Goal: Navigation & Orientation: Find specific page/section

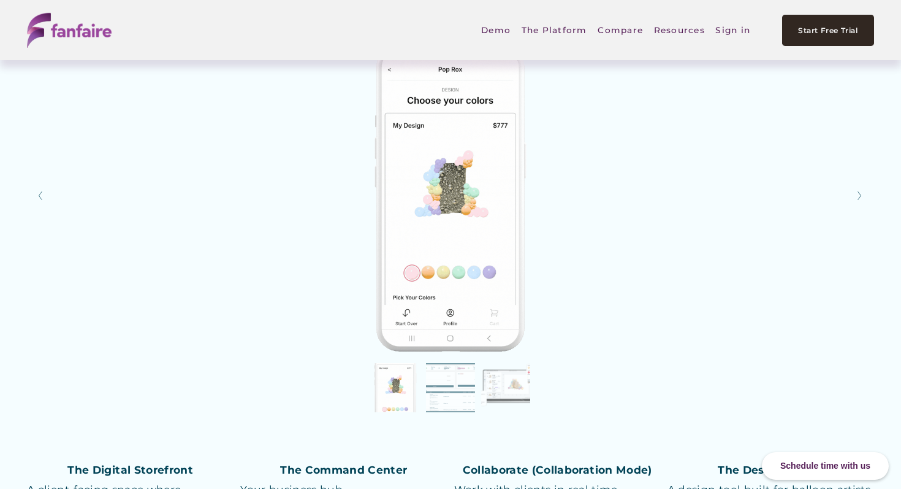
scroll to position [1882, 0]
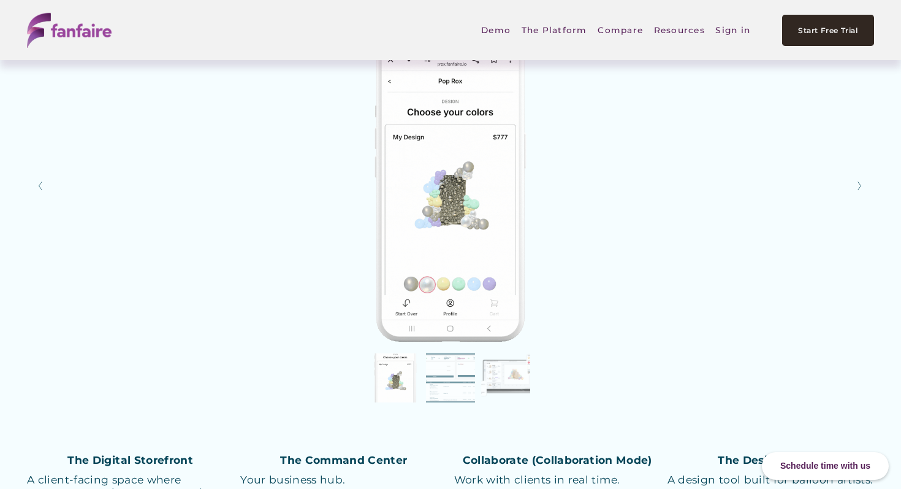
click at [426, 226] on img at bounding box center [450, 186] width 793 height 312
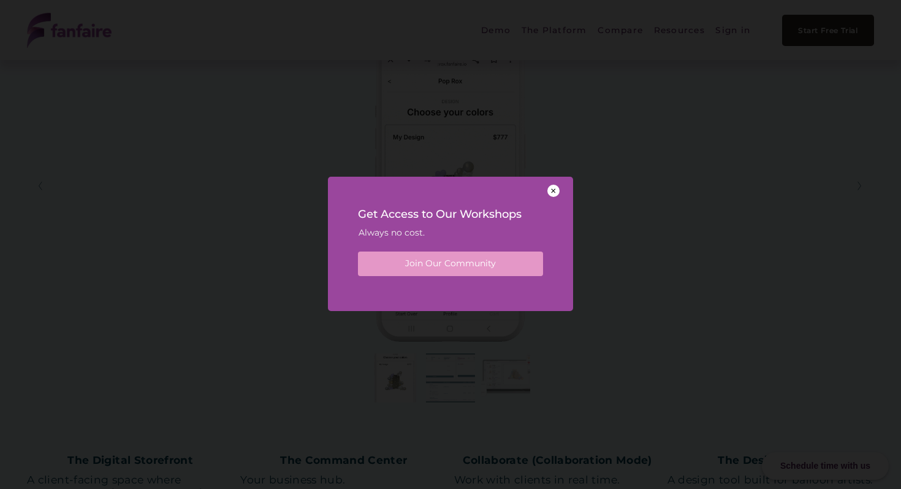
click at [552, 191] on div at bounding box center [554, 191] width 12 height 12
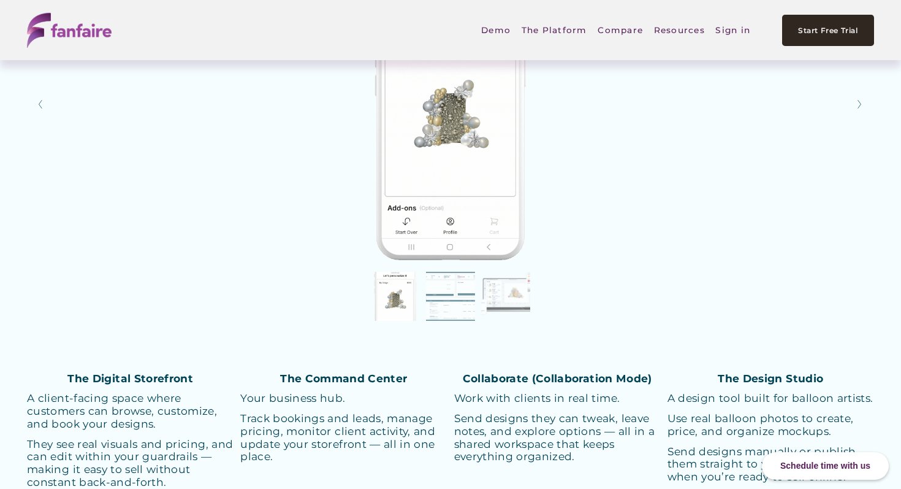
scroll to position [1923, 0]
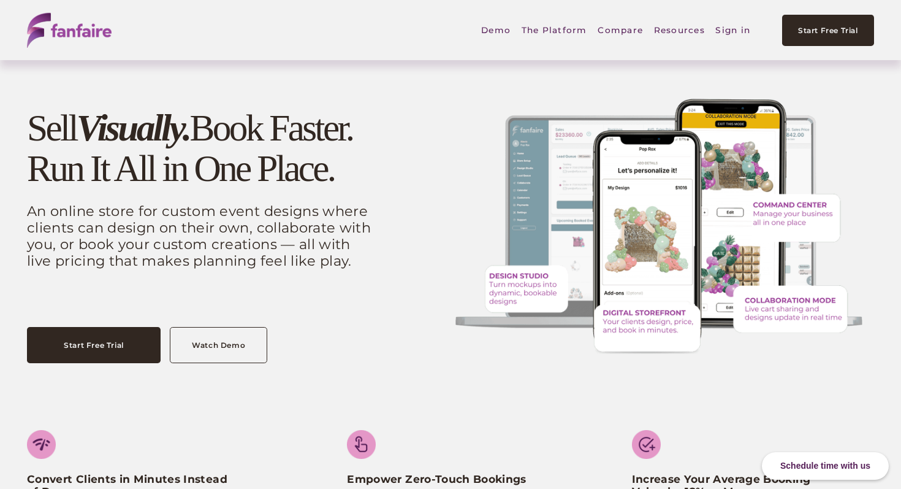
click at [505, 29] on link "Demo" at bounding box center [495, 30] width 29 height 29
